Goal: Task Accomplishment & Management: Complete application form

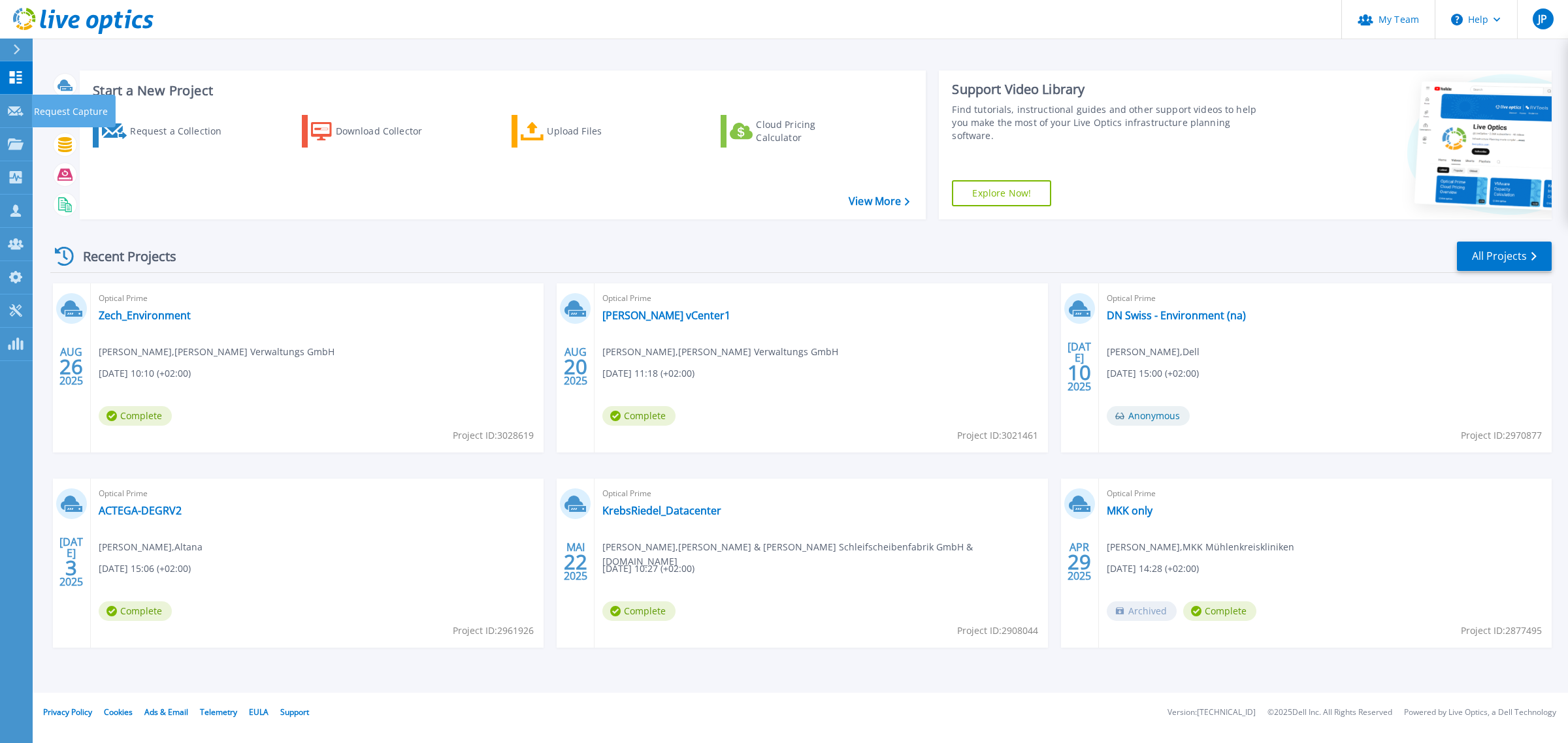
click at [19, 113] on icon at bounding box center [16, 111] width 16 height 10
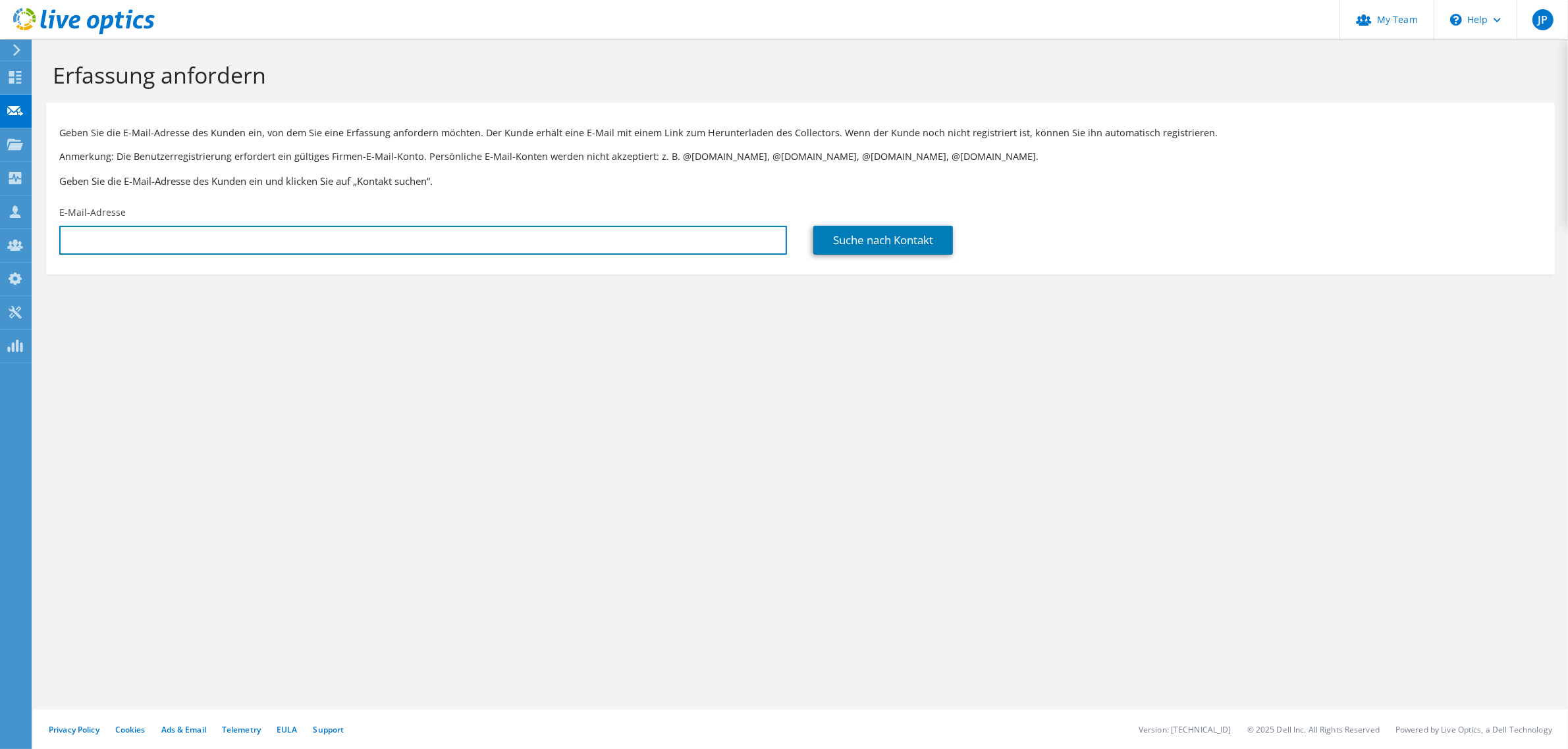
click at [258, 239] on input "text" at bounding box center [423, 240] width 728 height 29
paste input "[EMAIL_ADDRESS][DOMAIN_NAME]"
type input "[EMAIL_ADDRESS][DOMAIN_NAME]"
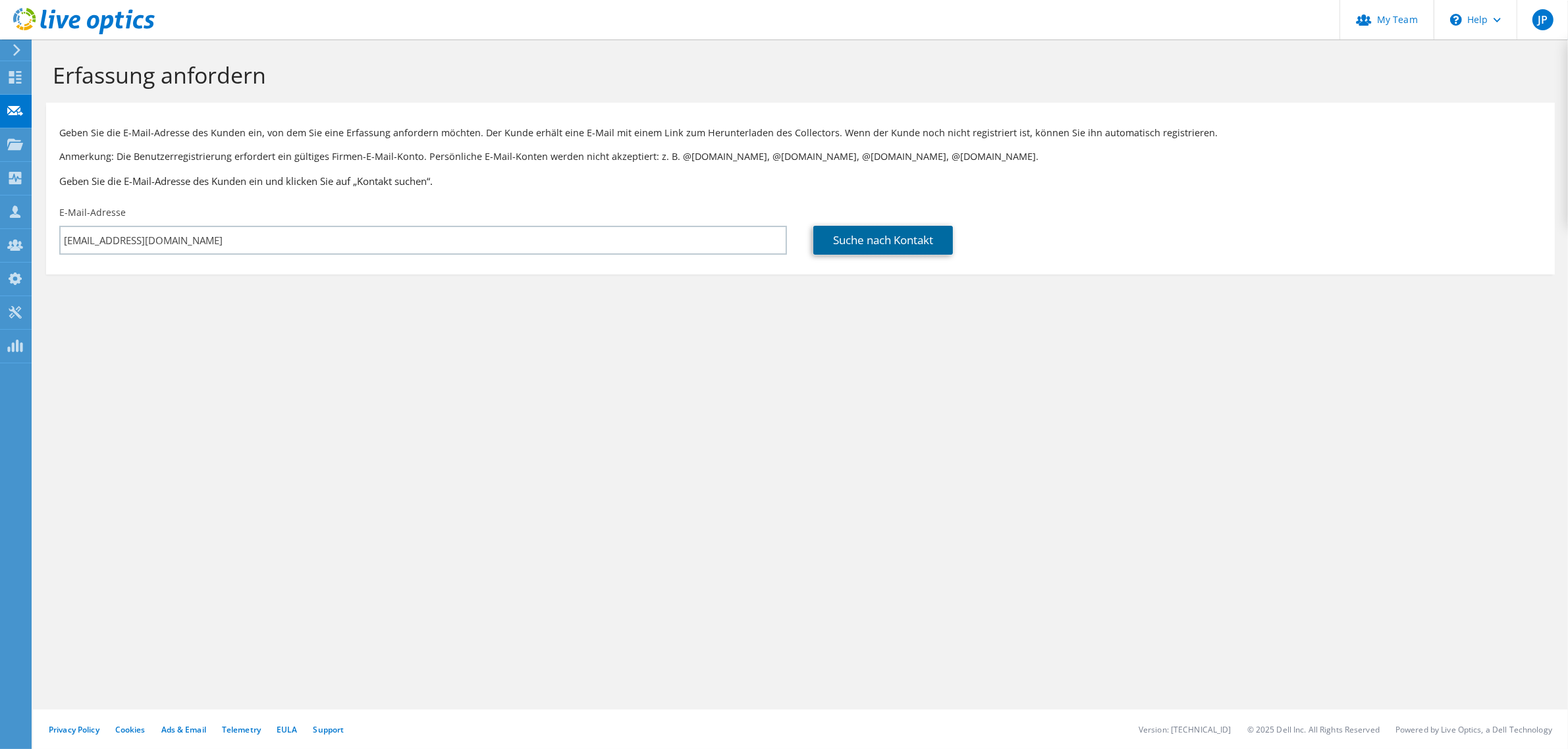
click at [916, 243] on link "Suche nach Kontakt" at bounding box center [883, 240] width 140 height 29
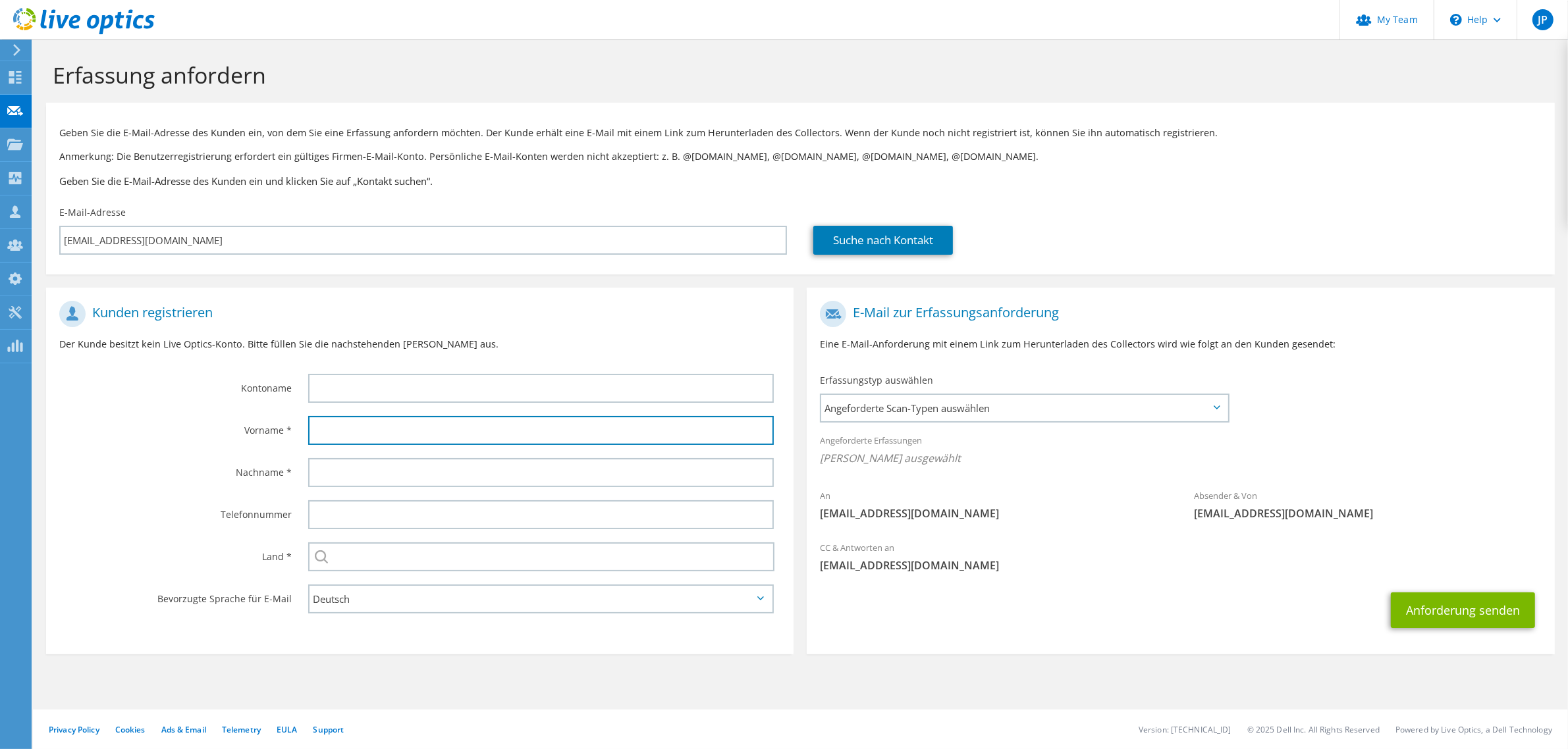
click at [416, 416] on input "text" at bounding box center [541, 430] width 466 height 29
type input "[PERSON_NAME]"
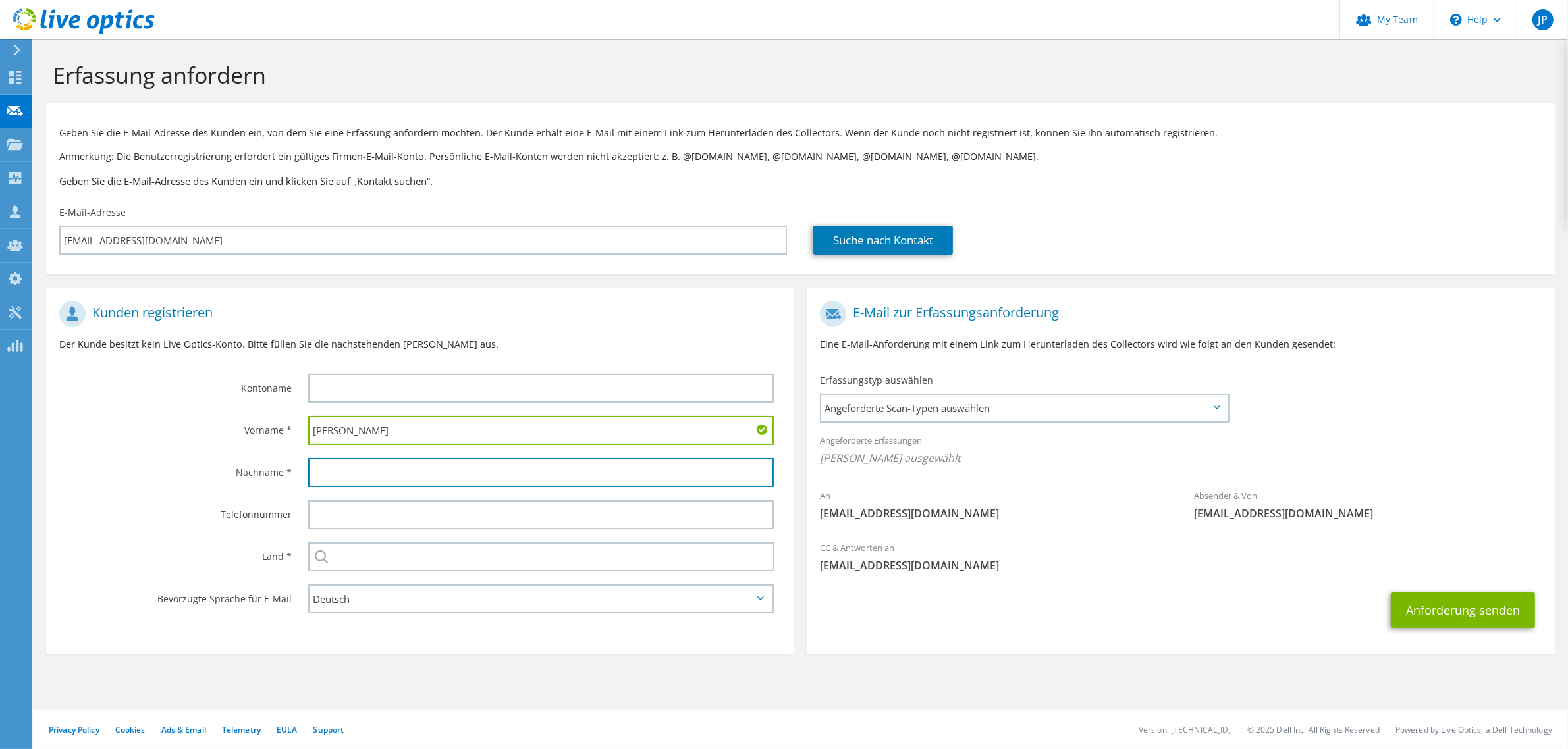
click at [362, 482] on input "text" at bounding box center [541, 473] width 466 height 29
paste input "[PERSON_NAME]"
type input "[PERSON_NAME]"
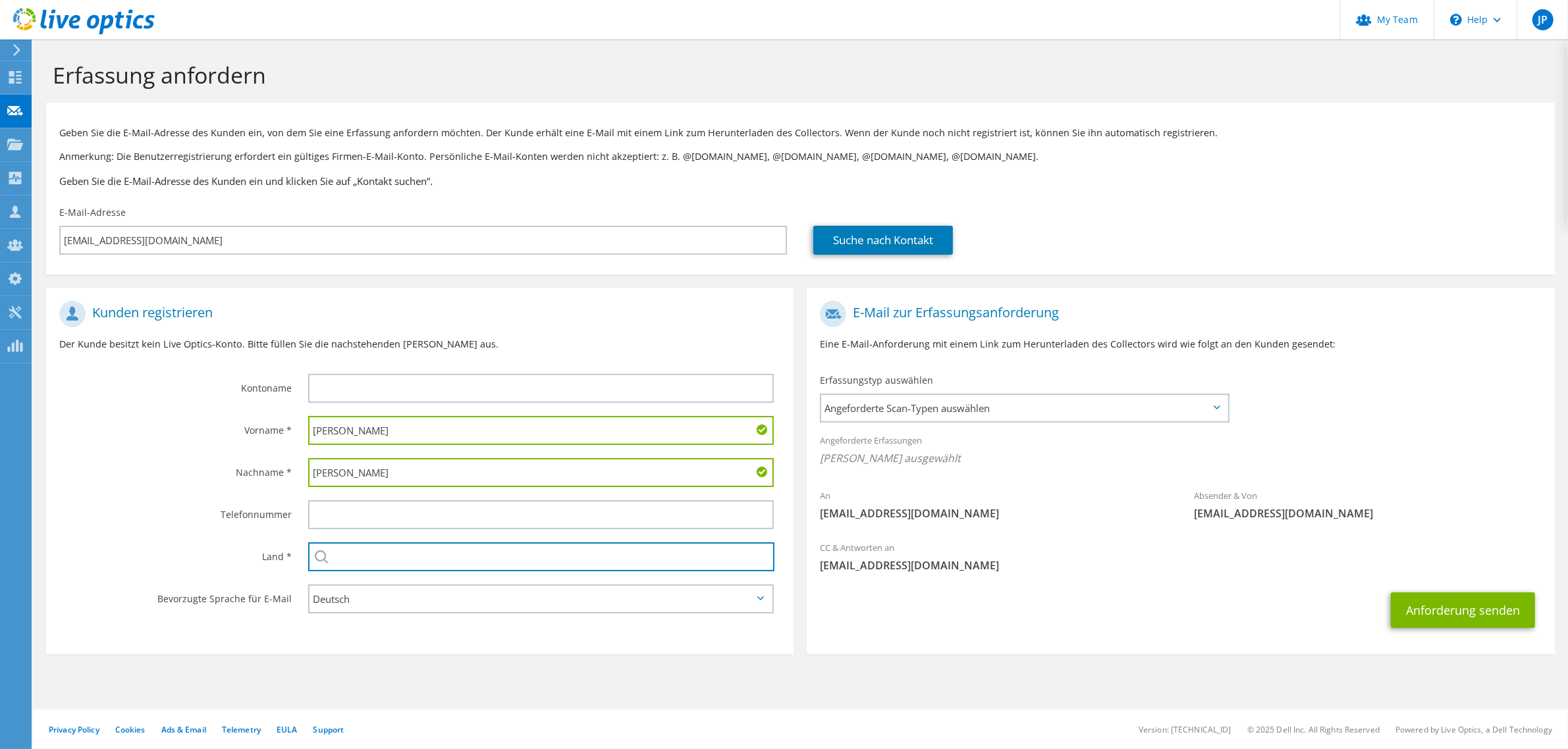
click at [364, 564] on input "text" at bounding box center [541, 556] width 466 height 29
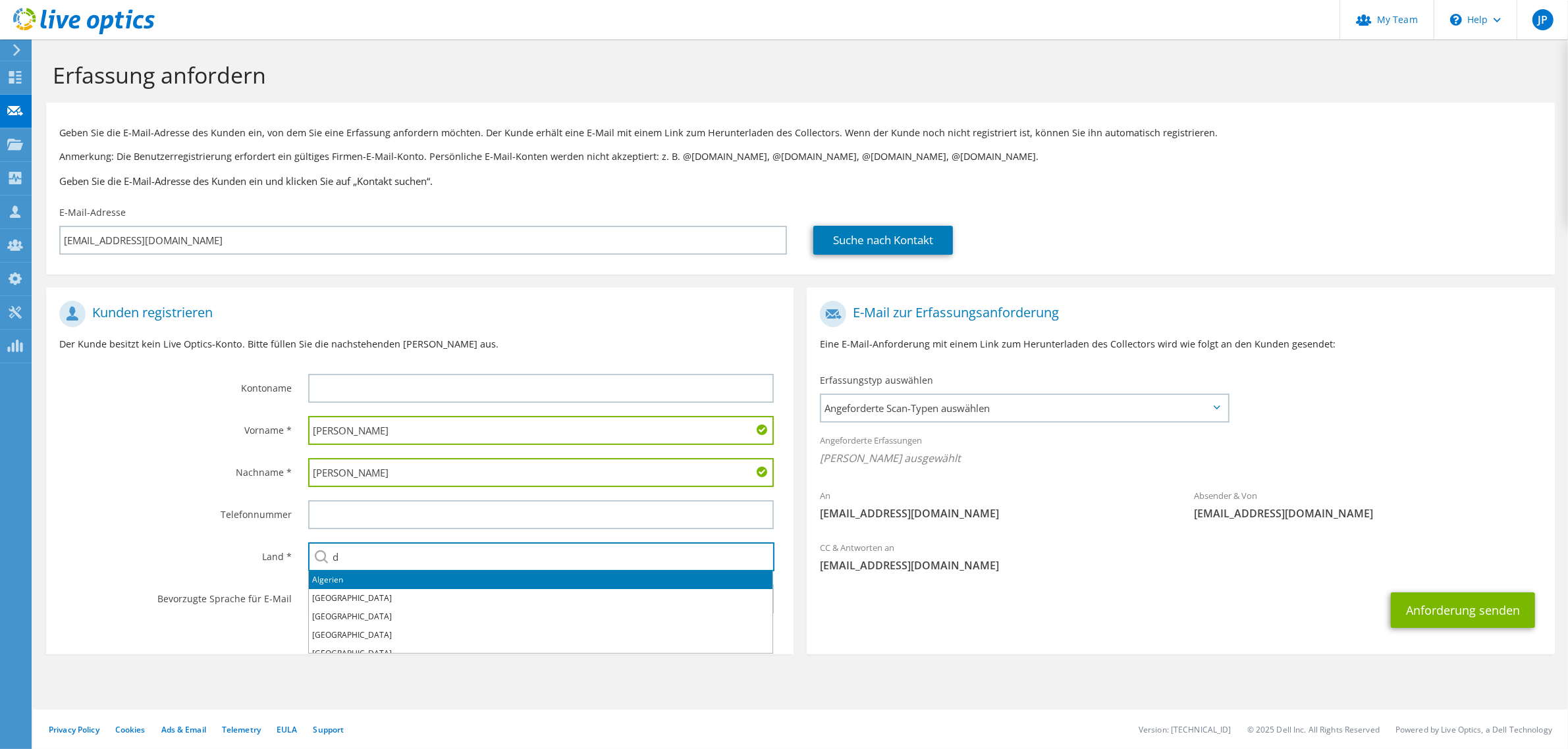
type input "[GEOGRAPHIC_DATA]"
type input "ACP IT Solutions AG"
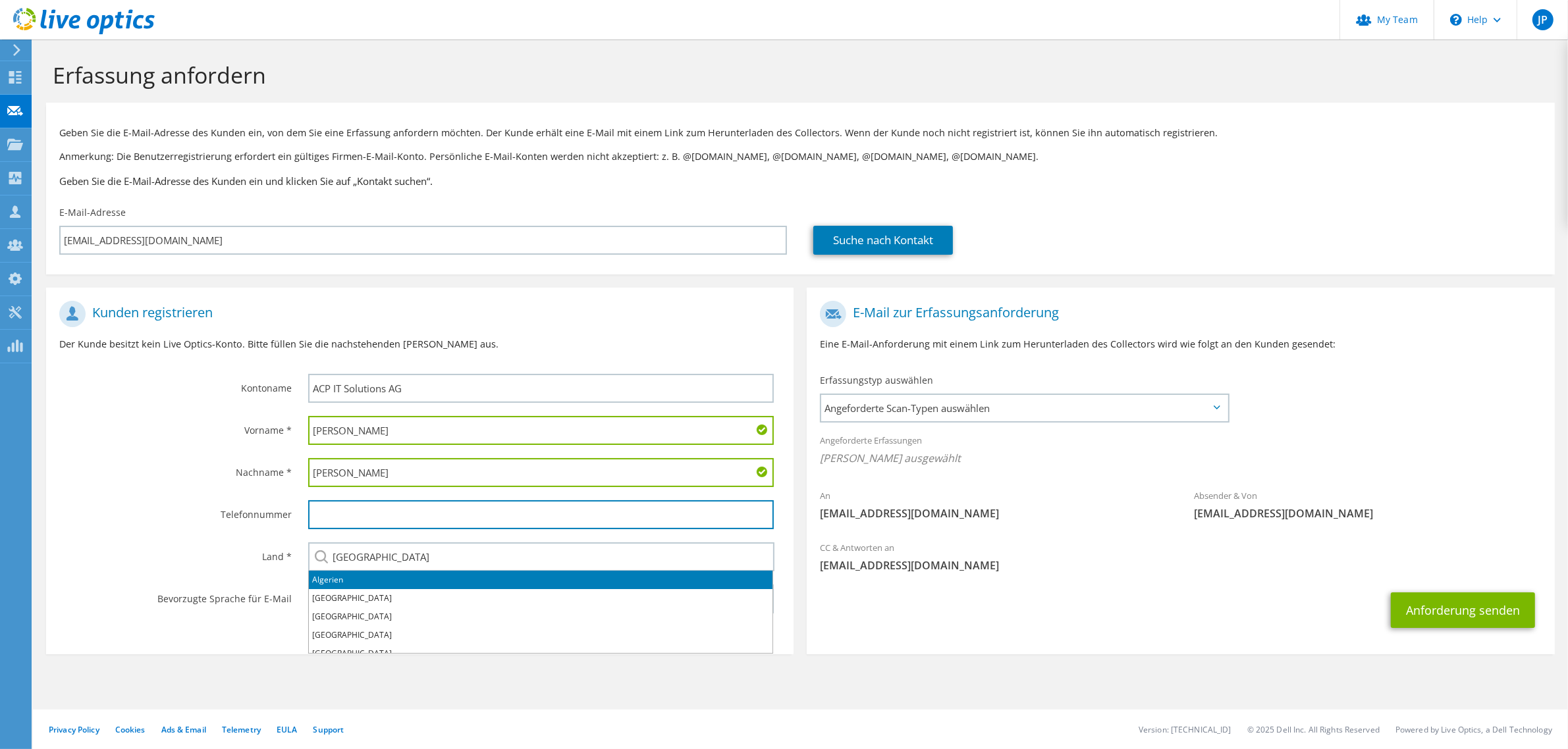
type input "015161044164"
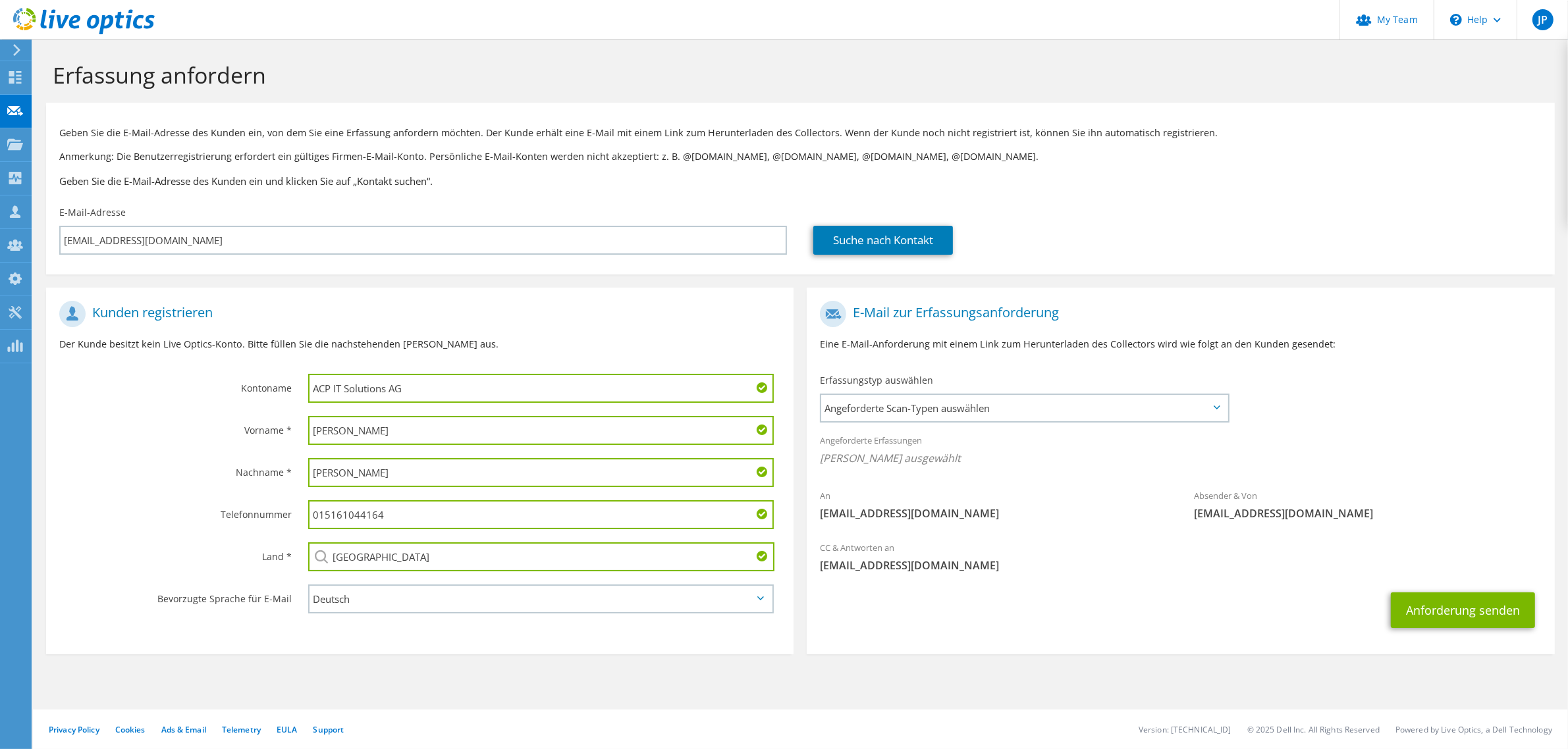
drag, startPoint x: 448, startPoint y: 392, endPoint x: 222, endPoint y: 363, distance: 227.9
click at [196, 382] on div "Kontoname ACP IT Solutions AG" at bounding box center [420, 352] width 748 height 116
type input "Zech"
click at [1005, 405] on span "Angeforderte Scan-Typen auswählen" at bounding box center [1024, 408] width 405 height 27
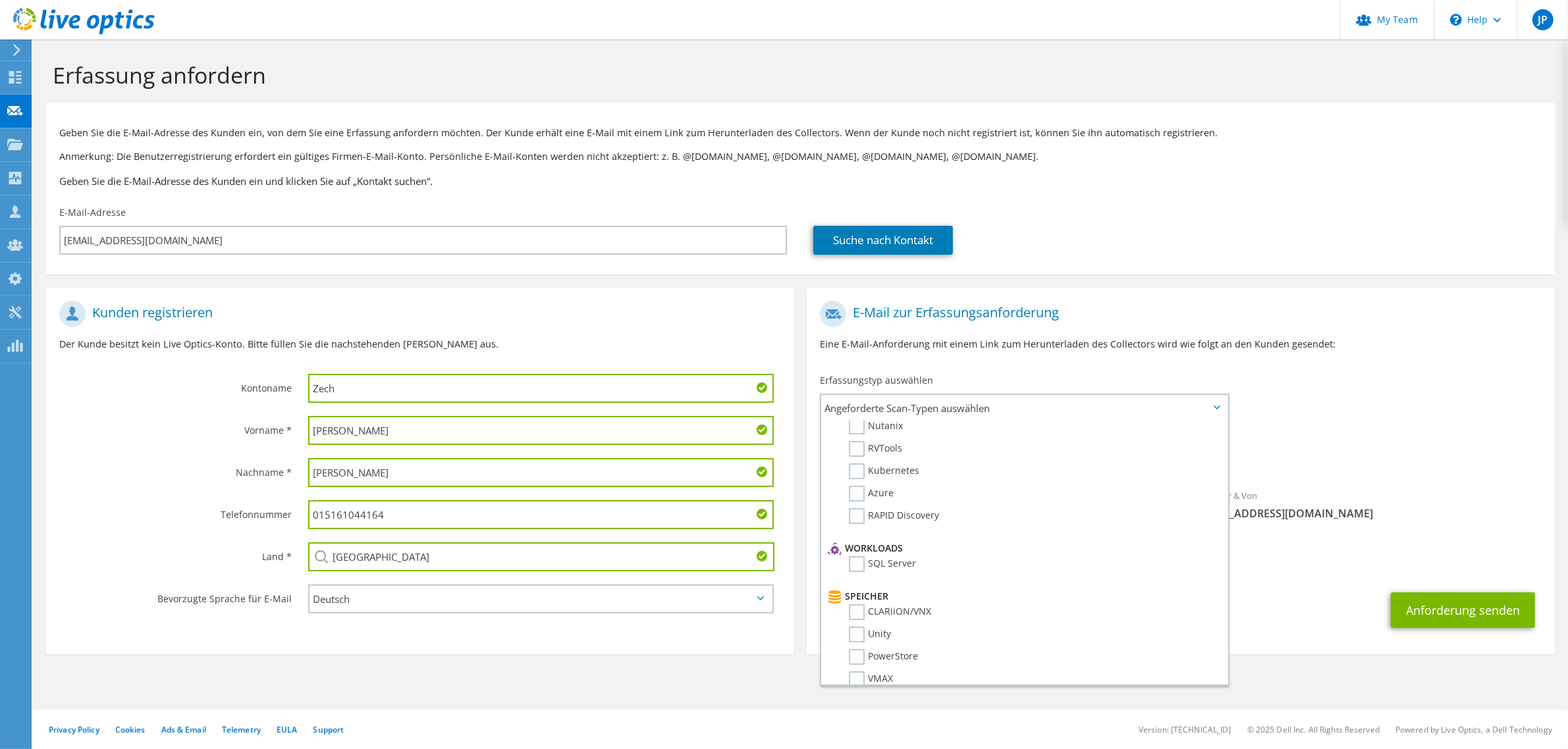
scroll to position [164, 0]
click at [855, 553] on label "PowerStore" at bounding box center [884, 559] width 69 height 16
click at [0, 0] on input "PowerStore" at bounding box center [0, 0] width 0 height 0
click at [1449, 428] on div "Angeforderte Erfassungen [PERSON_NAME] ausgewählt PowerStore" at bounding box center [1180, 452] width 748 height 52
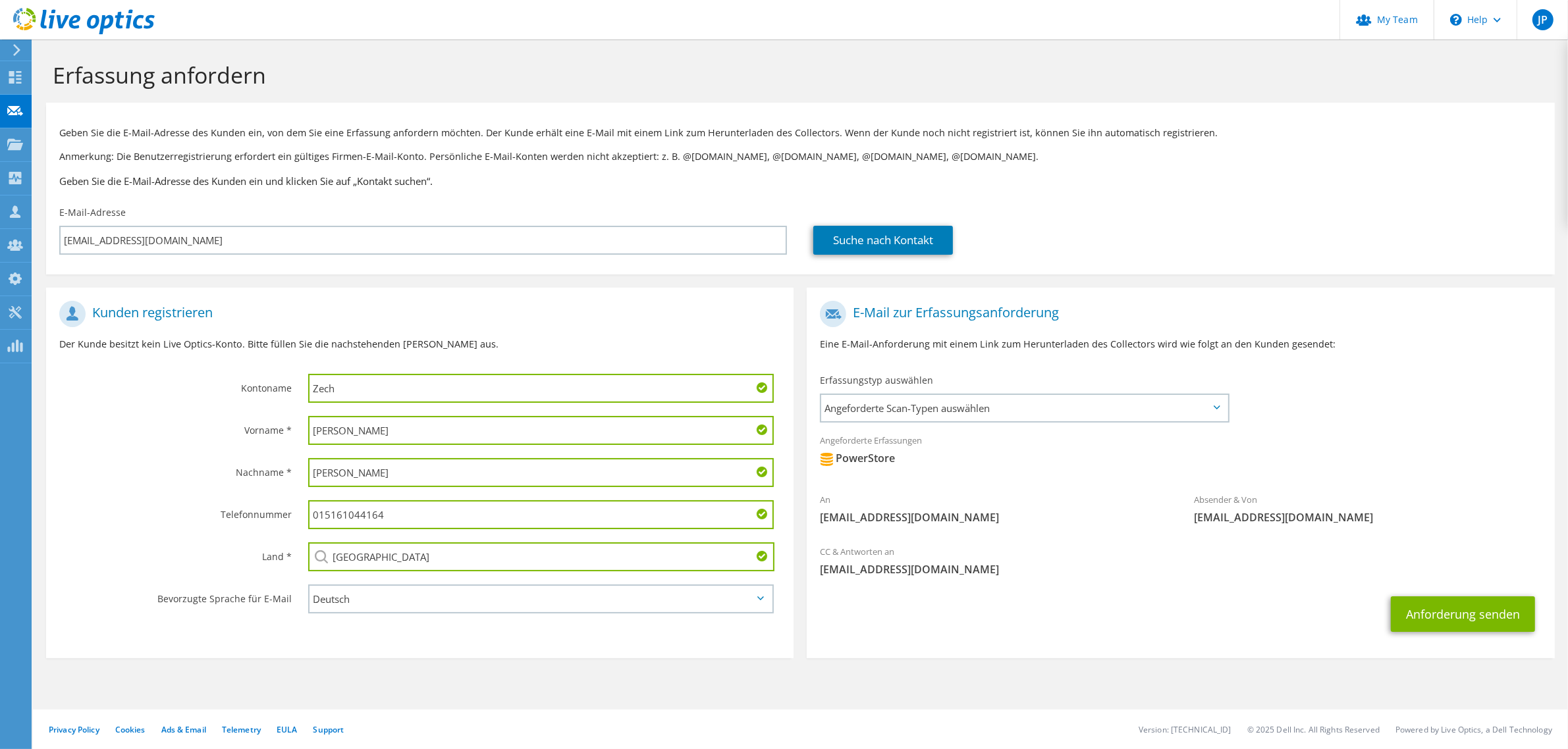
drag, startPoint x: 423, startPoint y: 519, endPoint x: 236, endPoint y: 512, distance: 187.1
click at [236, 512] on div "Telefonnummer 015161044164" at bounding box center [420, 514] width 748 height 42
drag, startPoint x: 336, startPoint y: 684, endPoint x: 515, endPoint y: 699, distance: 179.6
click at [348, 687] on section "Erfassung anfordern Geben Sie die E-Mail-Adresse des Kunden ein, von dem Sie ei…" at bounding box center [800, 381] width 1535 height 684
click at [1439, 609] on button "Anforderung senden" at bounding box center [1463, 614] width 144 height 36
